Goal: Contribute content

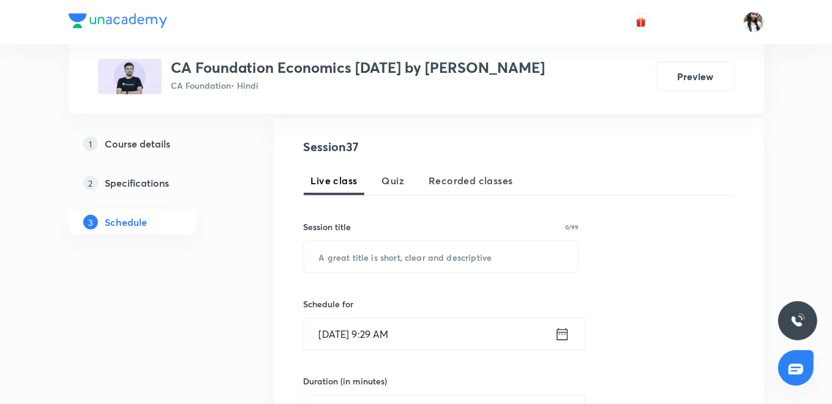
scroll to position [245, 0]
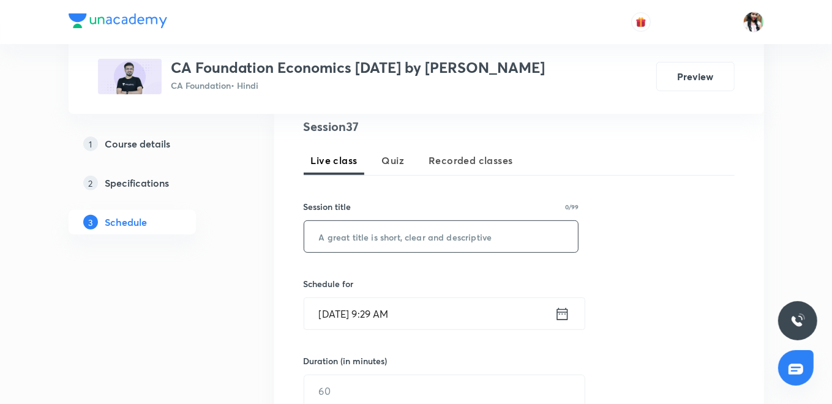
click at [388, 245] on input "text" at bounding box center [441, 236] width 274 height 31
paste input "Conclusion and MCQs"
type input "Conclusion and MCQs"
click at [564, 312] on icon at bounding box center [562, 314] width 15 height 17
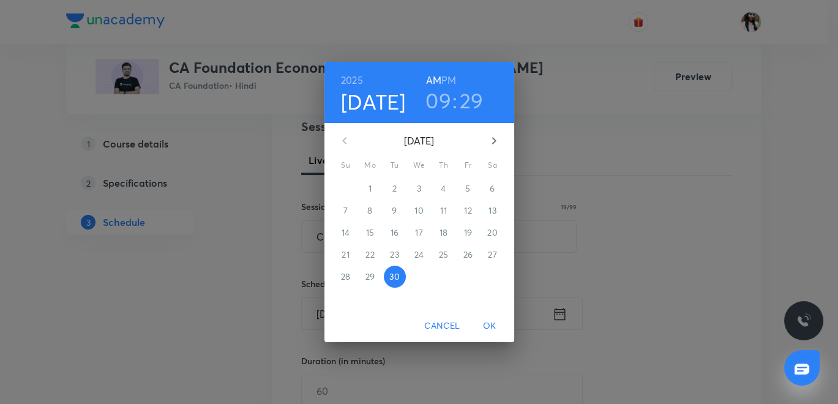
click at [448, 94] on h3 "09" at bounding box center [439, 101] width 26 height 26
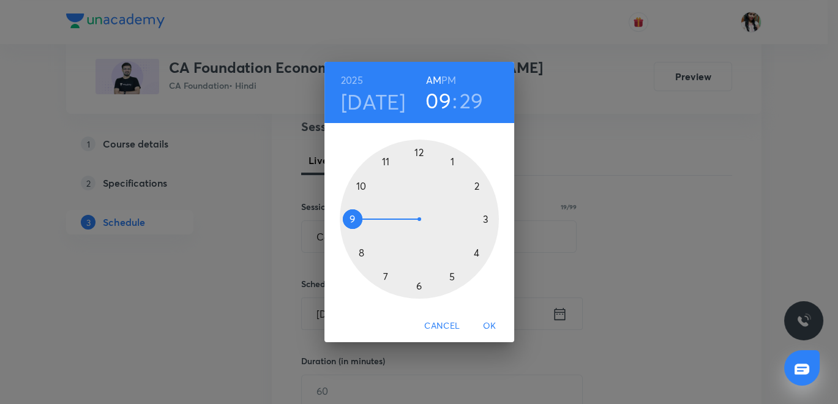
click at [359, 184] on div at bounding box center [419, 219] width 159 height 159
click at [486, 218] on div at bounding box center [419, 219] width 159 height 159
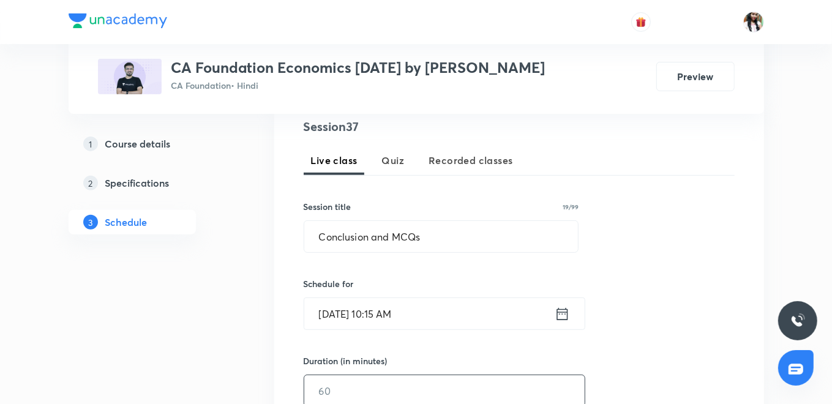
click at [345, 378] on input "text" at bounding box center [444, 390] width 280 height 31
type input "90"
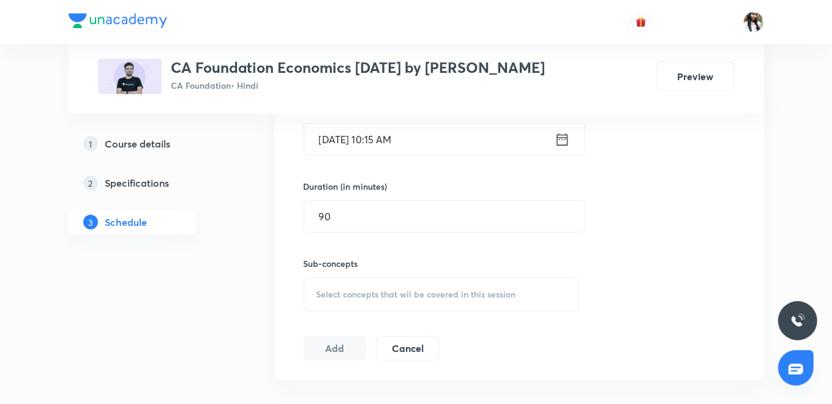
scroll to position [490, 0]
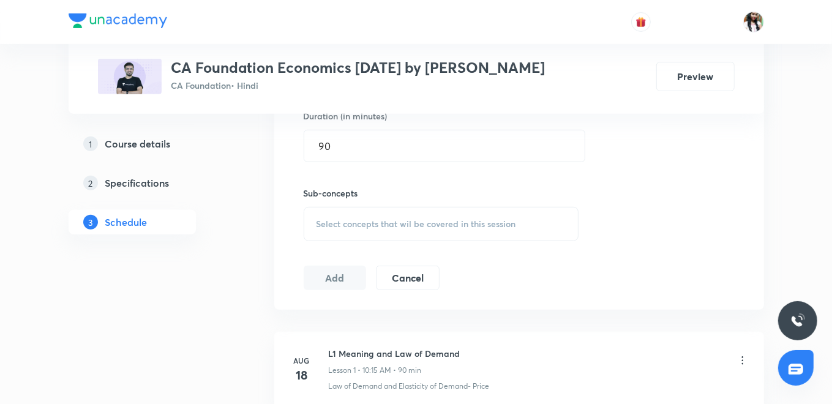
click at [366, 227] on span "Select concepts that wil be covered in this session" at bounding box center [417, 224] width 200 height 10
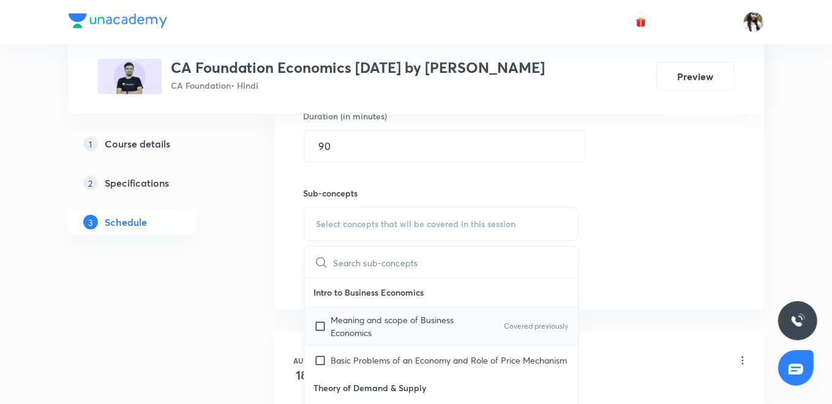
click at [337, 327] on p "Meaning and scope of Business Economics" at bounding box center [393, 326] width 124 height 26
checkbox input "true"
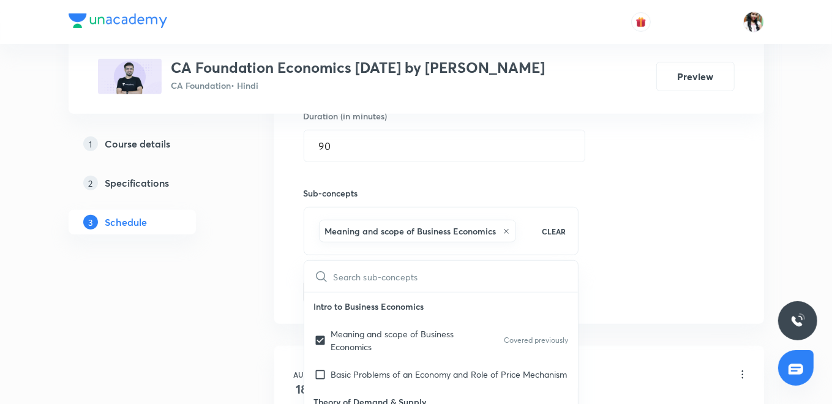
click at [304, 312] on div "​ Intro to Business Economics Meaning and scope of Business Economics Covered p…" at bounding box center [442, 383] width 276 height 247
click at [290, 310] on div "Session 37 Live class Quiz Recorded classes Session title 19/99 Conclusion and …" at bounding box center [519, 88] width 490 height 471
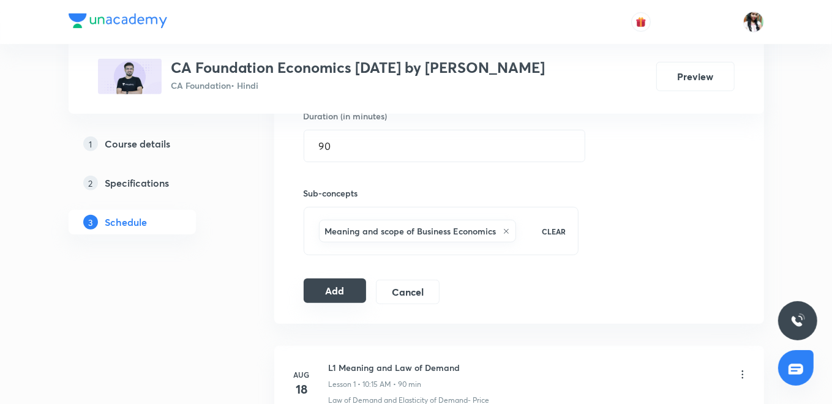
click at [332, 285] on button "Add" at bounding box center [335, 291] width 63 height 24
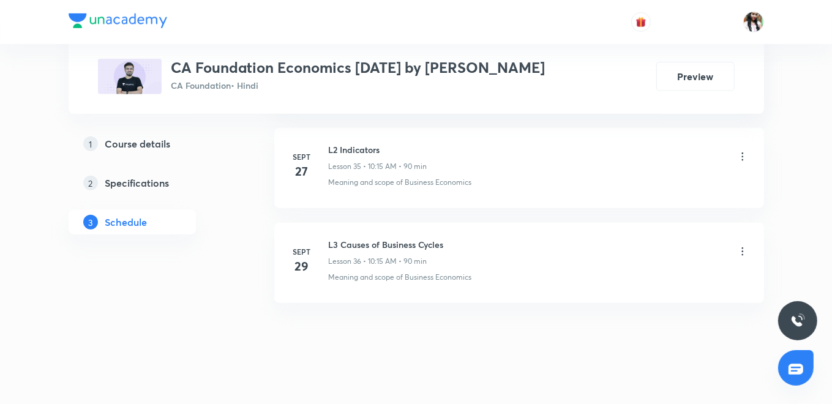
scroll to position [3516, 0]
